Goal: Transaction & Acquisition: Purchase product/service

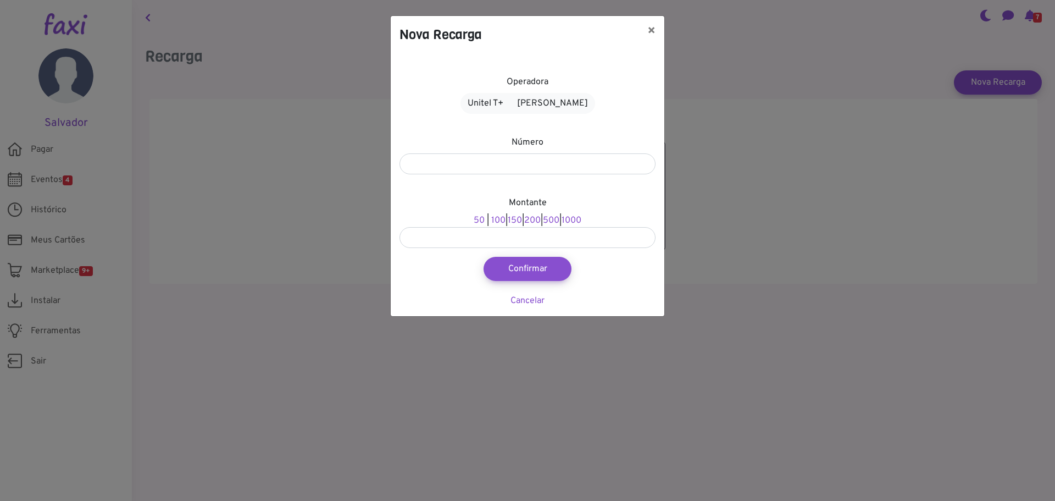
click at [193, 141] on div "Nova Recarga × Operadora Unitel T+ Alou Móvel Número Montante 50 | 100 | 150 | …" at bounding box center [527, 250] width 1055 height 501
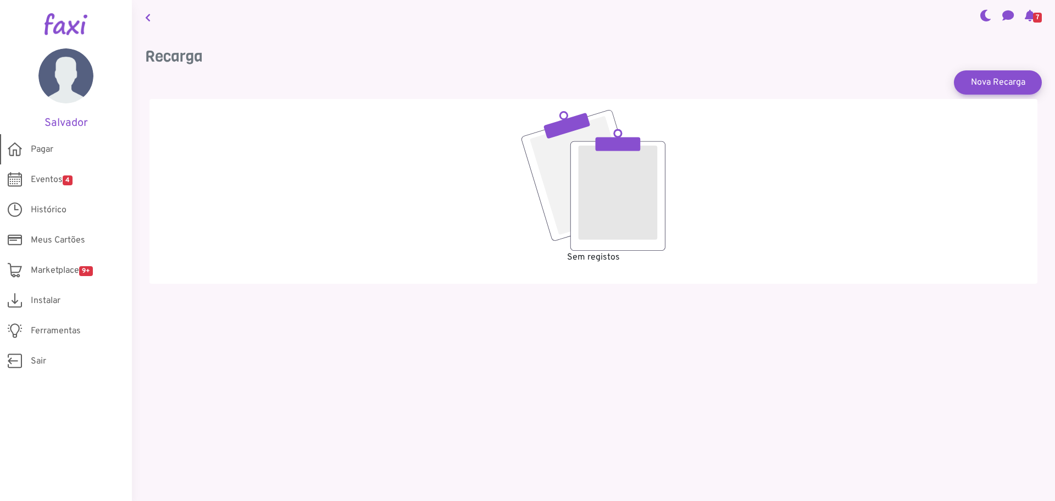
click at [45, 153] on span "Pagar" at bounding box center [42, 149] width 23 height 13
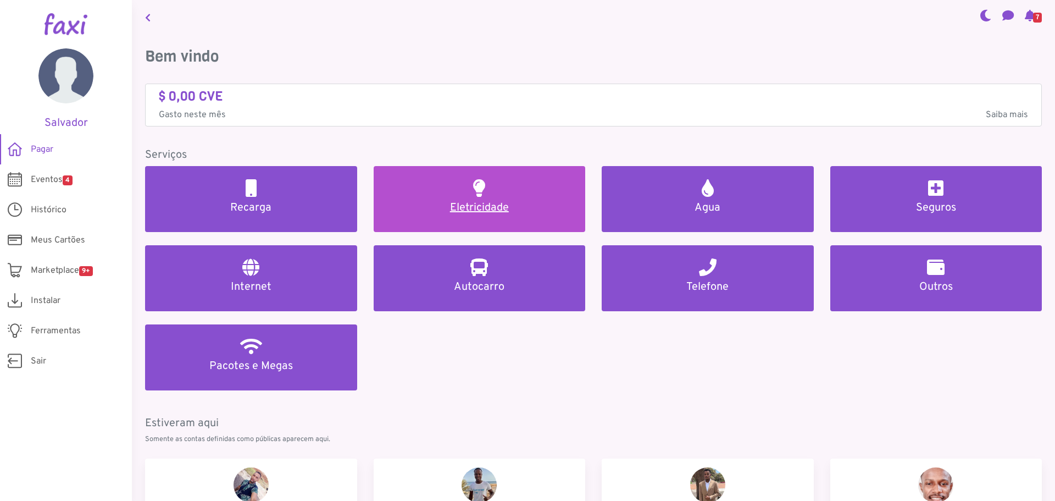
click at [483, 204] on h5 "Eletricidade" at bounding box center [480, 207] width 186 height 13
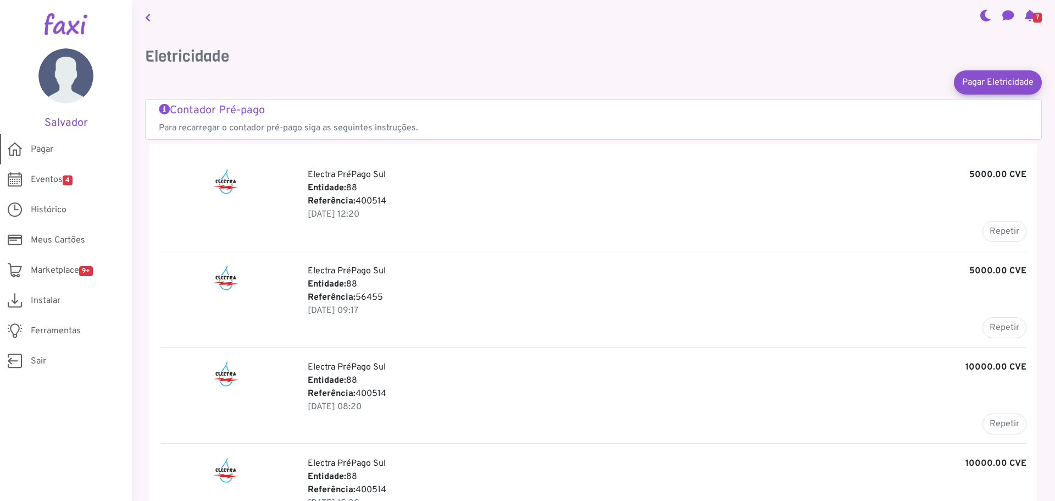
click at [40, 148] on span "Pagar" at bounding box center [42, 149] width 23 height 13
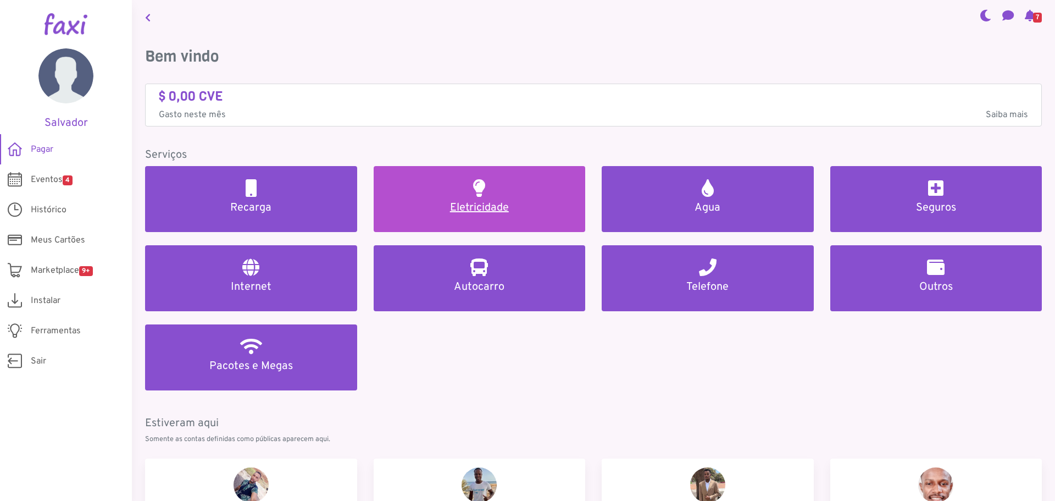
click at [454, 202] on h5 "Eletricidade" at bounding box center [480, 207] width 186 height 13
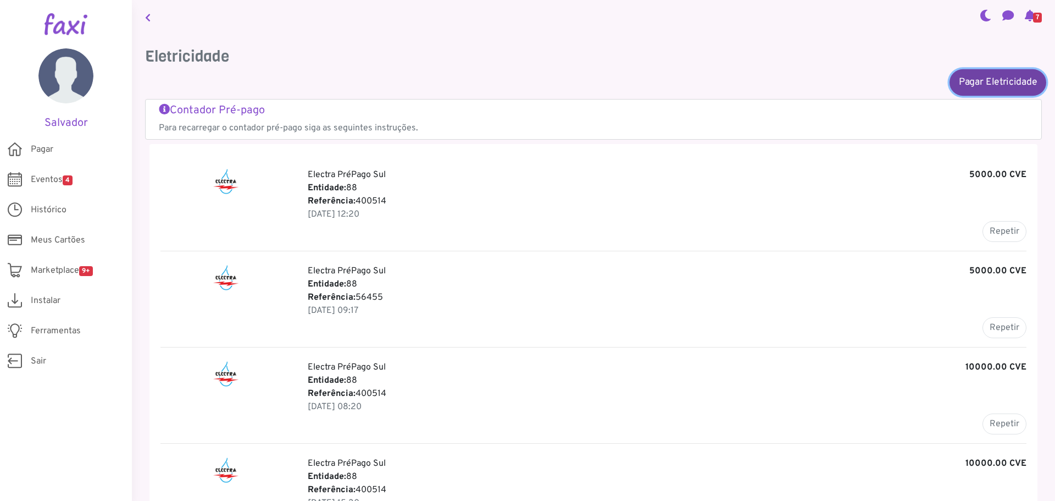
click at [978, 81] on link "Pagar Eletricidade" at bounding box center [997, 82] width 97 height 26
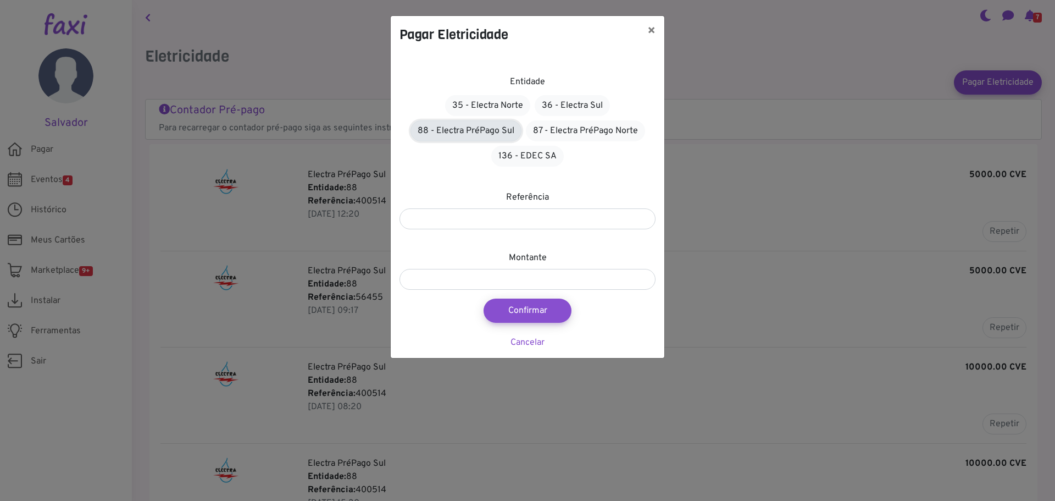
click at [480, 132] on link "88 - Electra PréPago Sul" at bounding box center [465, 130] width 111 height 21
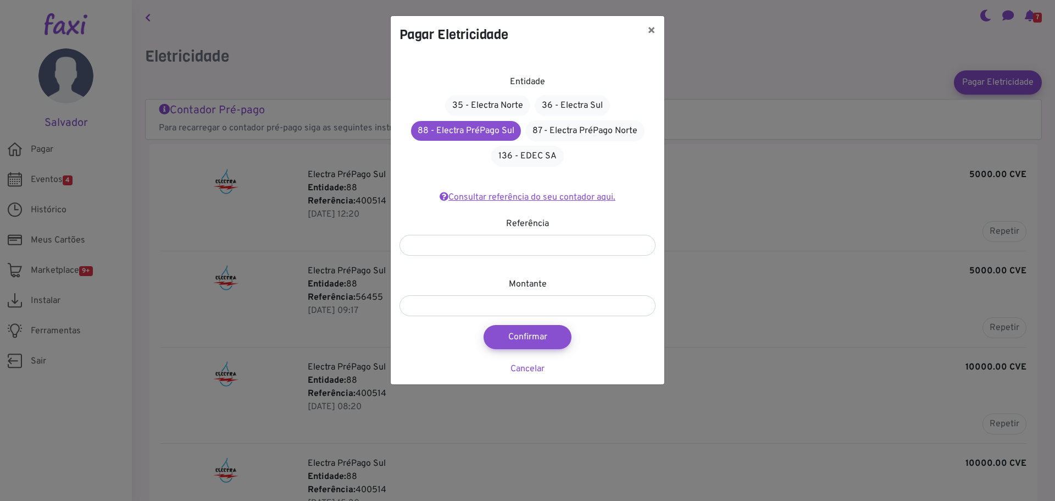
click at [492, 198] on link "Consultar referência do seu contador aqui." at bounding box center [528, 197] width 176 height 11
click at [647, 31] on button "×" at bounding box center [651, 31] width 26 height 31
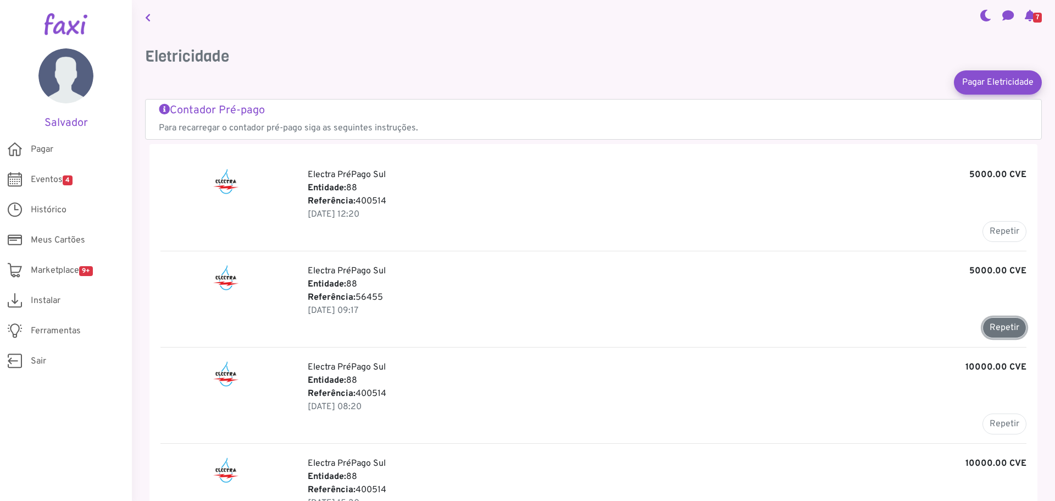
click at [997, 326] on button "Repetir" at bounding box center [1004, 327] width 44 height 21
type input "*****"
type input "*******"
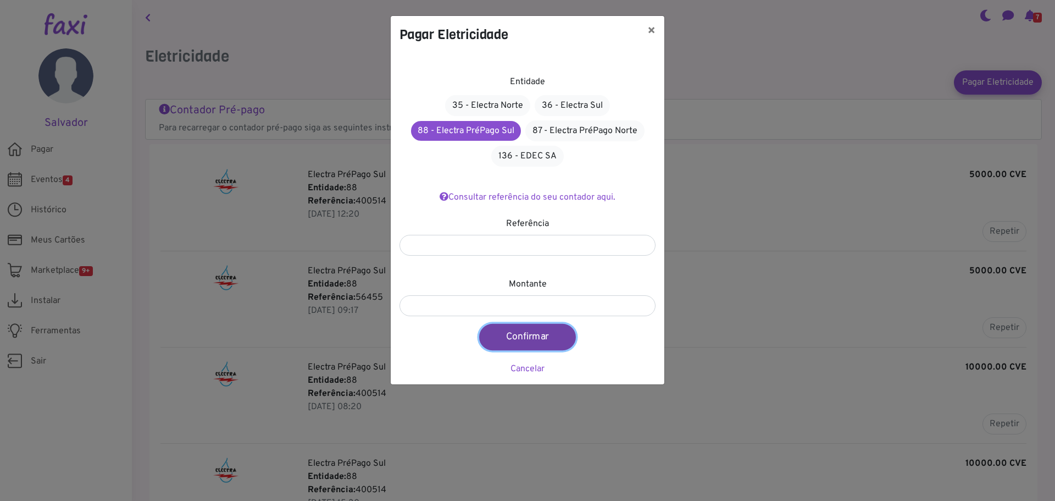
click at [527, 338] on button "Confirmar" at bounding box center [527, 337] width 97 height 26
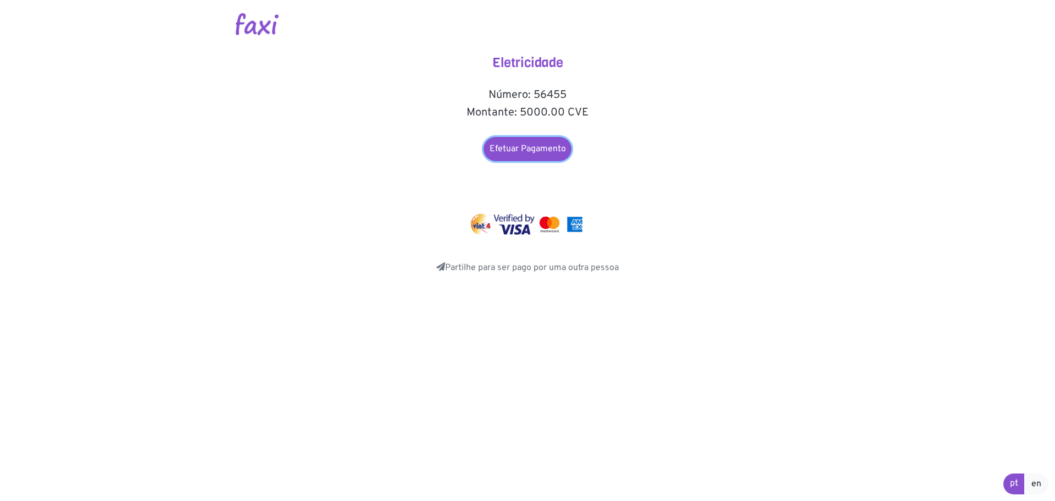
click at [516, 149] on link "Efetuar Pagamento" at bounding box center [527, 149] width 88 height 24
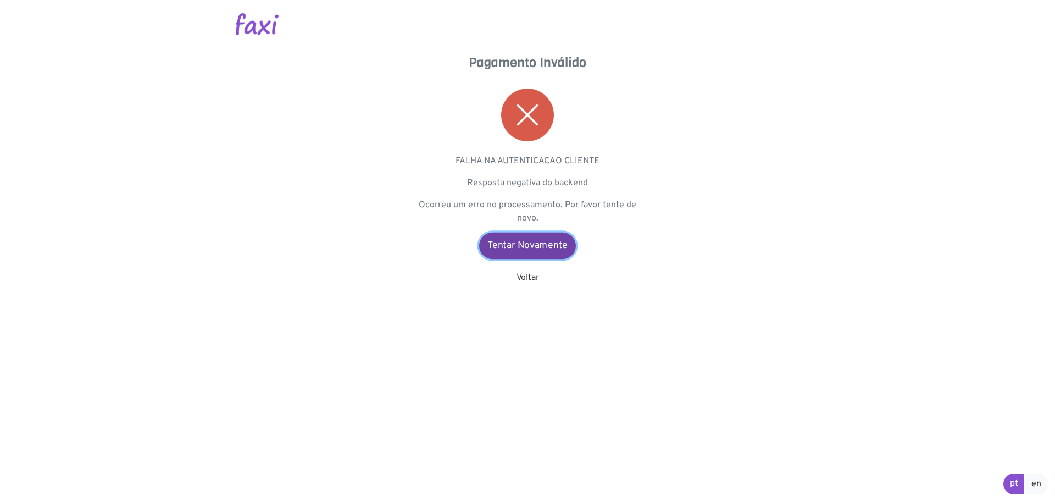
click at [530, 246] on link "Tentar Novamente" at bounding box center [527, 245] width 97 height 26
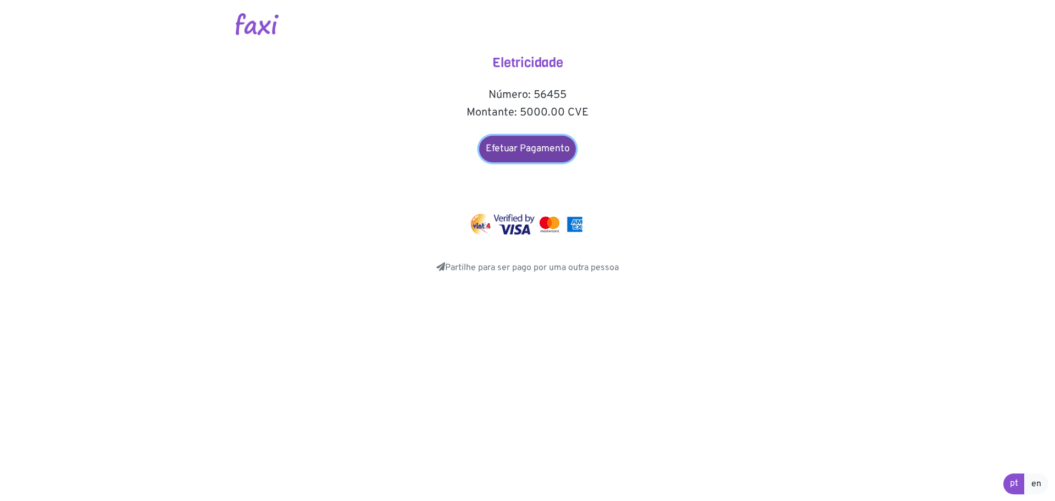
click at [516, 149] on link "Efetuar Pagamento" at bounding box center [527, 149] width 97 height 26
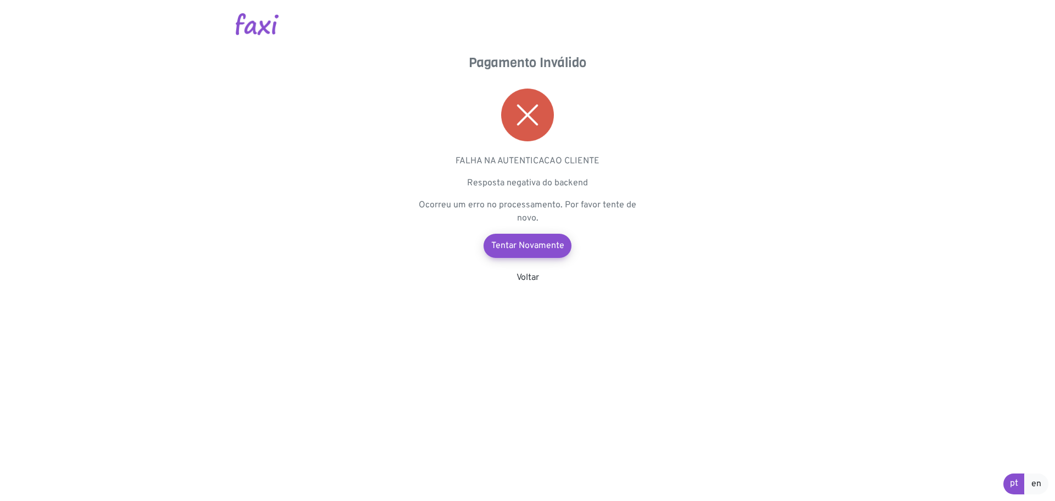
click at [523, 115] on img at bounding box center [527, 114] width 53 height 53
click at [522, 242] on link "Tentar Novamente" at bounding box center [527, 245] width 97 height 26
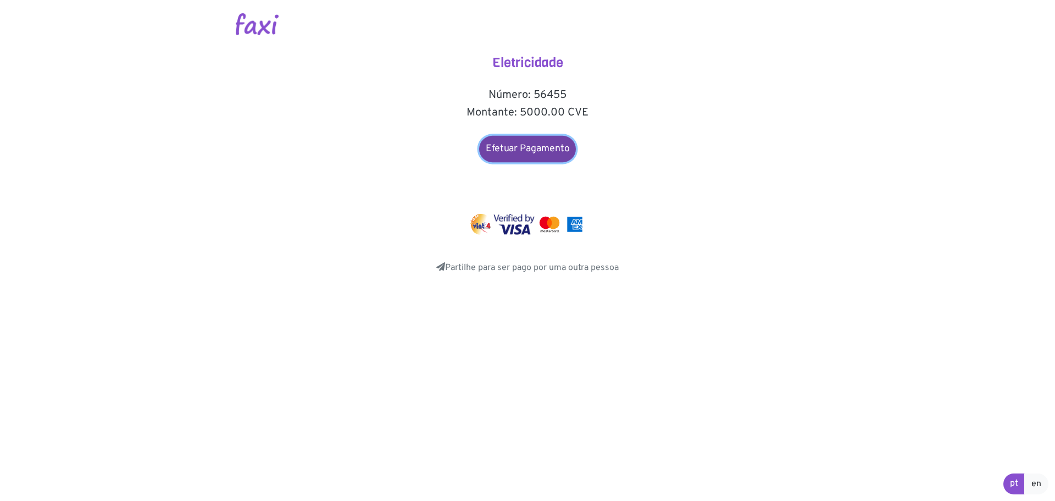
click at [544, 150] on link "Efetuar Pagamento" at bounding box center [527, 149] width 97 height 26
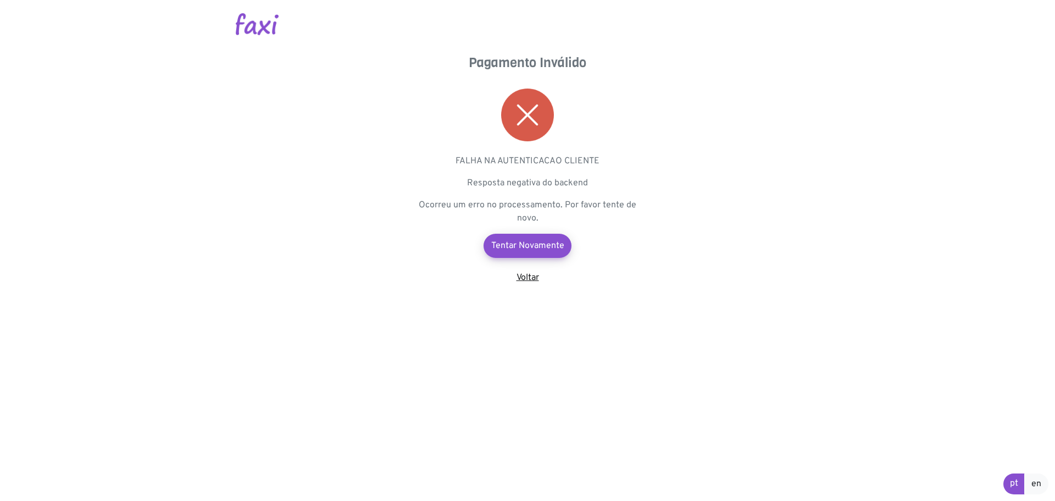
click at [527, 276] on link "Voltar" at bounding box center [527, 277] width 23 height 11
